Goal: Find specific page/section

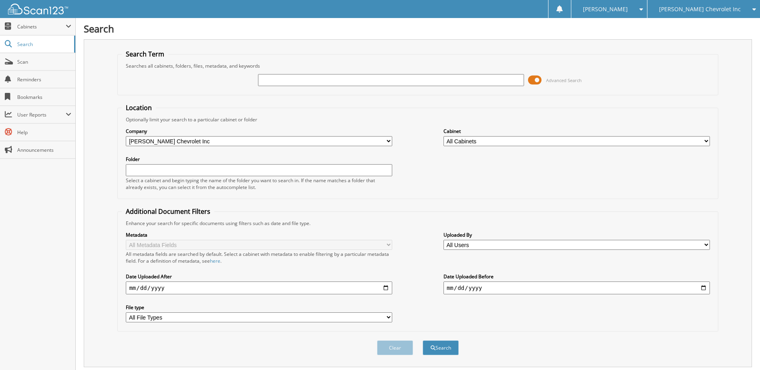
click at [299, 79] on input "text" at bounding box center [391, 80] width 267 height 12
type input "M250969"
click at [423, 341] on button "Search" at bounding box center [441, 348] width 36 height 15
click at [536, 79] on span at bounding box center [535, 80] width 14 height 12
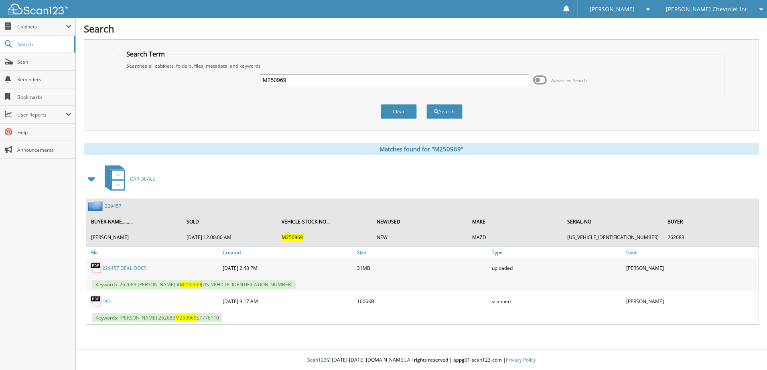
click at [109, 205] on link "229457" at bounding box center [113, 206] width 17 height 7
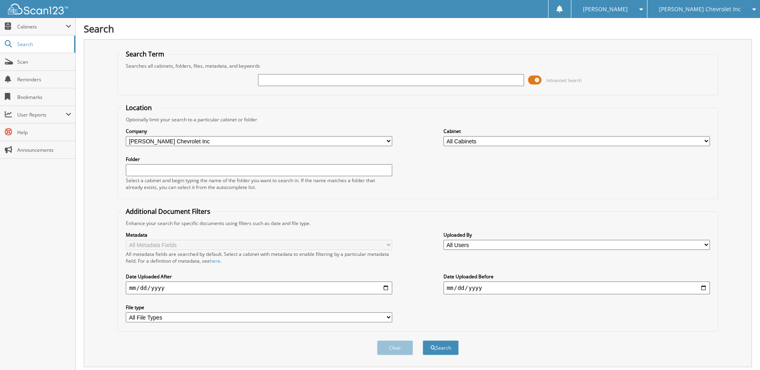
click at [279, 83] on input "text" at bounding box center [391, 80] width 267 height 12
type input "238359"
click at [423, 341] on button "Search" at bounding box center [441, 348] width 36 height 15
click at [534, 80] on span at bounding box center [535, 80] width 14 height 12
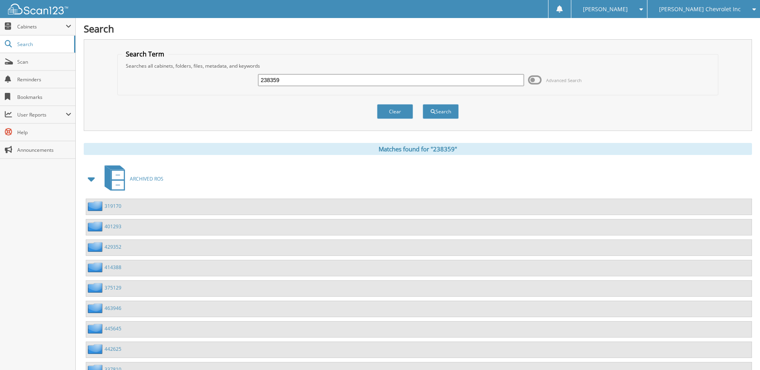
click at [91, 179] on span at bounding box center [91, 179] width 11 height 14
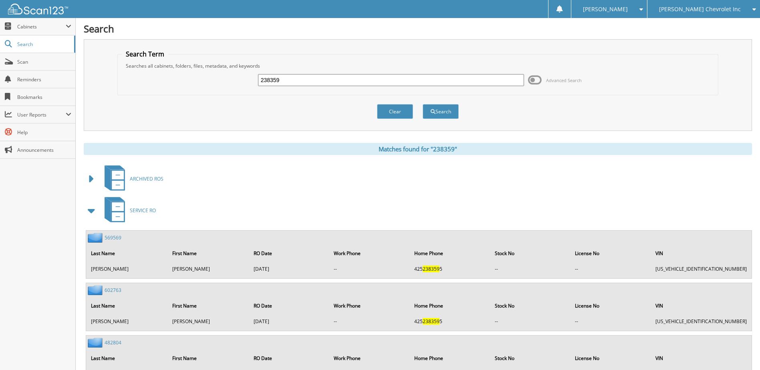
click at [89, 210] on span at bounding box center [91, 211] width 11 height 14
